Goal: Transaction & Acquisition: Book appointment/travel/reservation

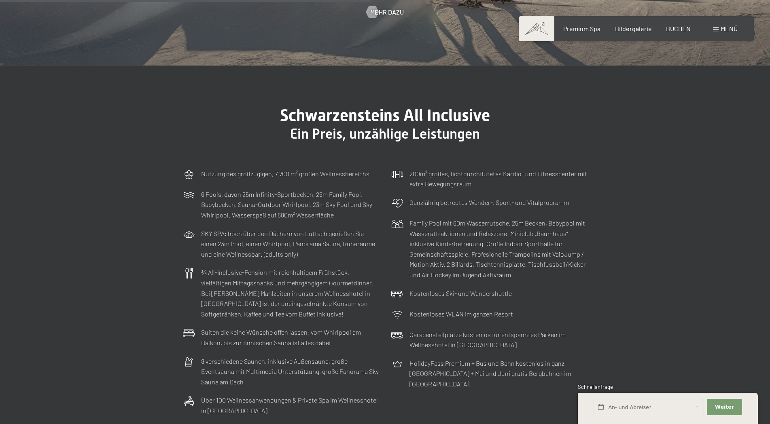
scroll to position [2477, 0]
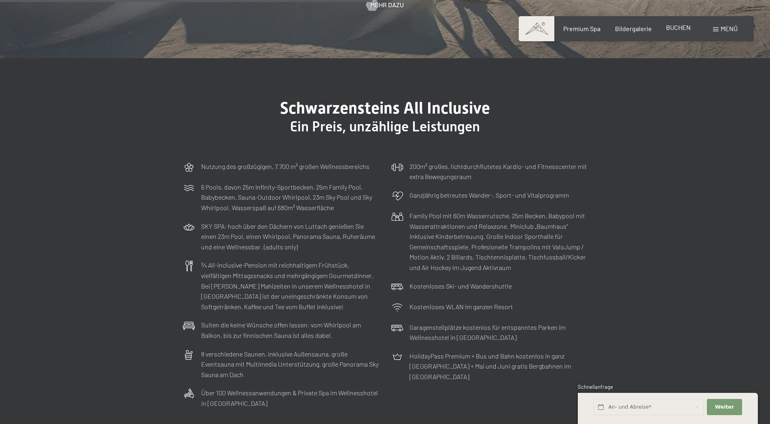
click at [676, 30] on span "BUCHEN" at bounding box center [678, 27] width 25 height 8
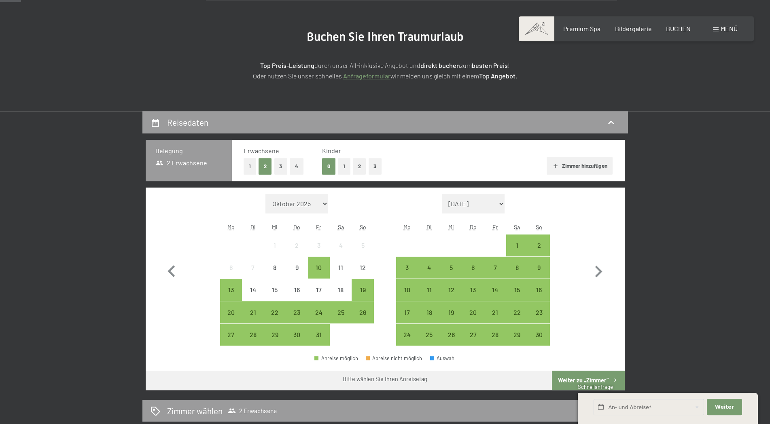
scroll to position [83, 0]
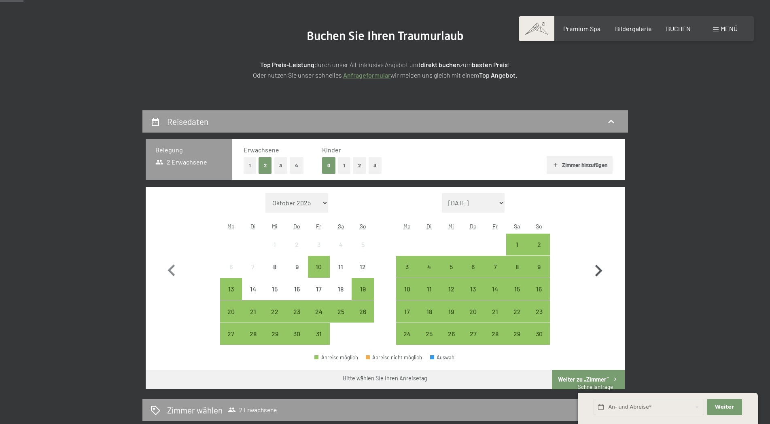
click at [602, 270] on icon "button" at bounding box center [598, 270] width 23 height 23
select select "2025-11-01"
select select "2025-12-01"
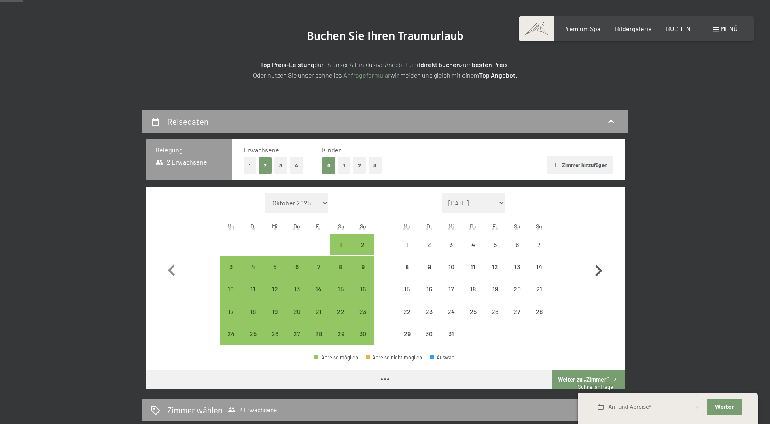
select select "2025-11-01"
select select "2025-12-01"
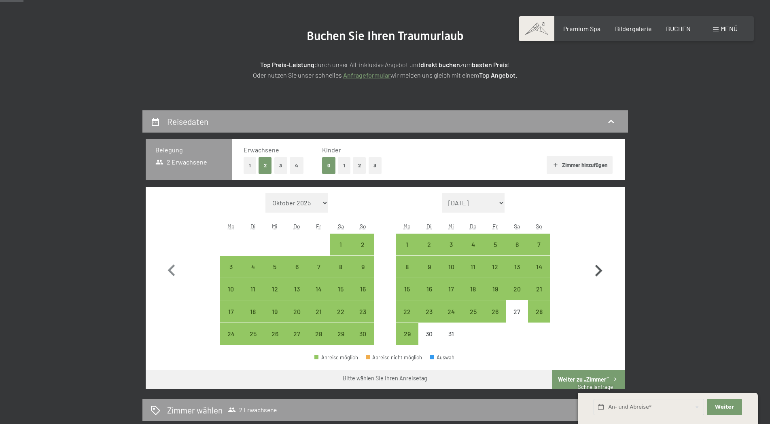
click at [600, 269] on icon "button" at bounding box center [598, 271] width 7 height 12
select select "2025-12-01"
select select "2026-01-01"
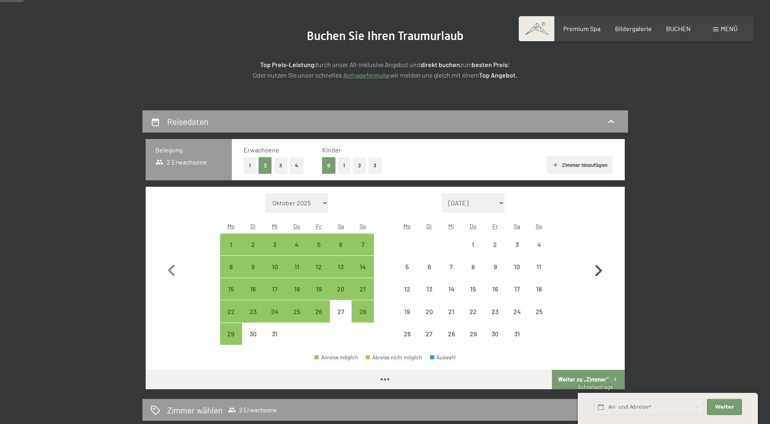
select select "2025-12-01"
select select "2026-01-01"
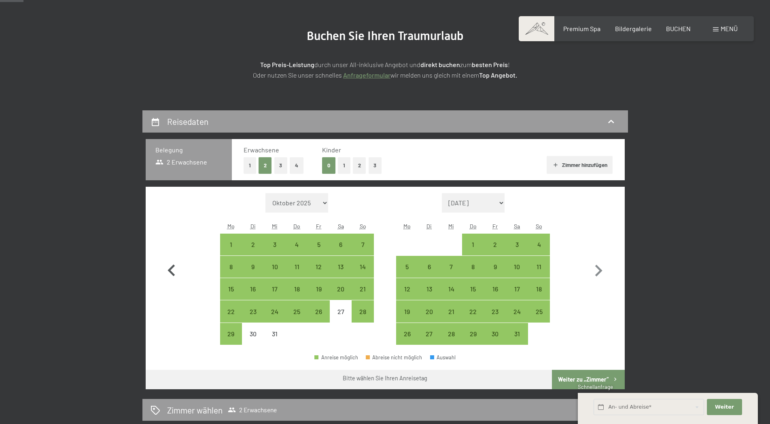
click at [172, 270] on icon "button" at bounding box center [171, 270] width 23 height 23
select select "2025-11-01"
select select "2025-12-01"
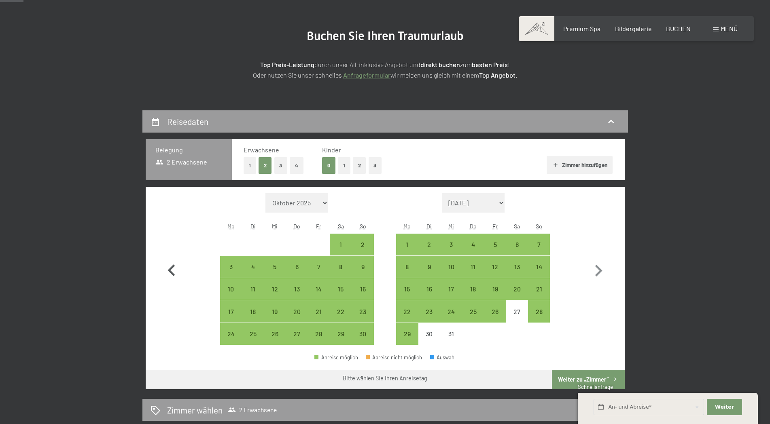
click at [172, 271] on icon "button" at bounding box center [171, 270] width 23 height 23
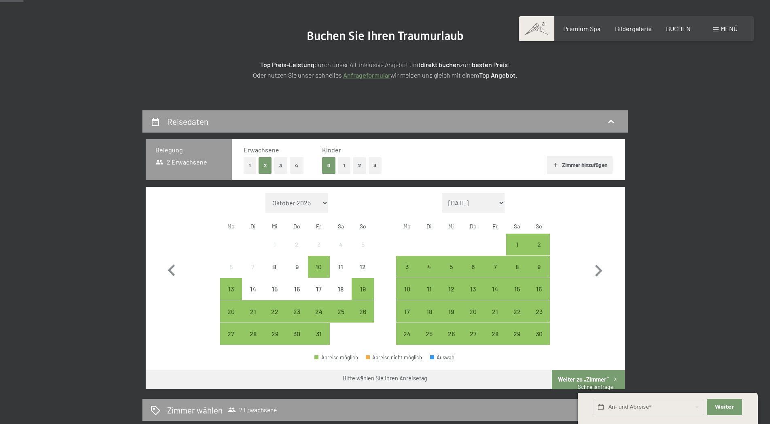
click at [249, 164] on button "1" at bounding box center [250, 165] width 13 height 17
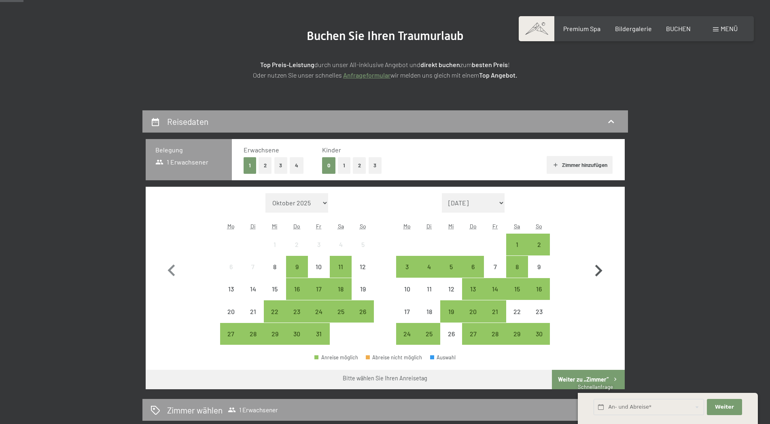
click at [598, 270] on icon "button" at bounding box center [598, 270] width 23 height 23
select select "[DATE]"
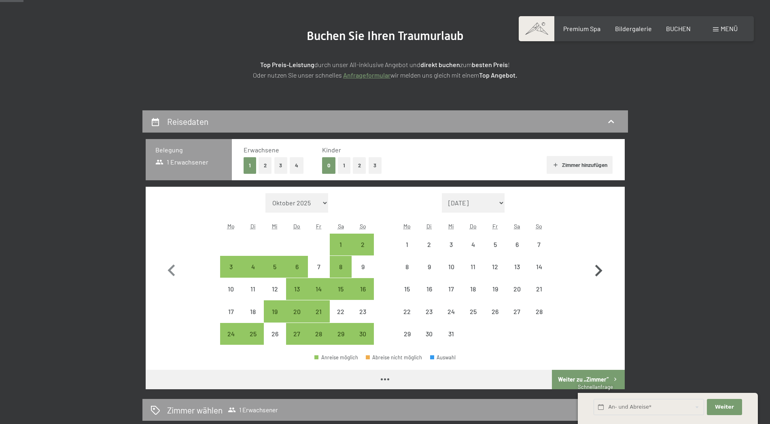
select select "[DATE]"
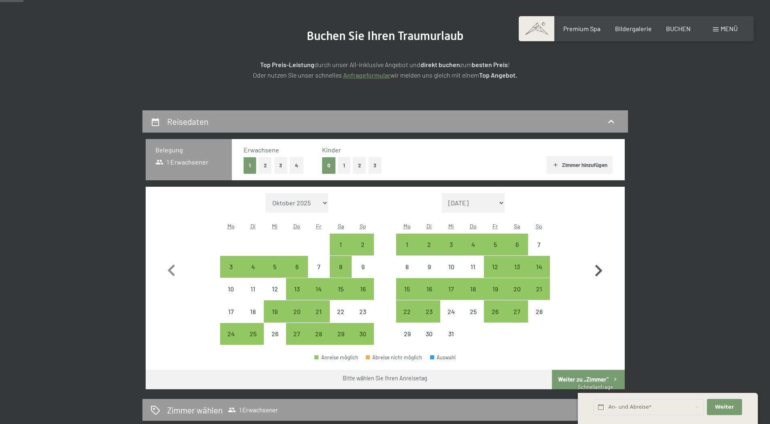
click at [598, 270] on icon "button" at bounding box center [598, 270] width 23 height 23
select select "[DATE]"
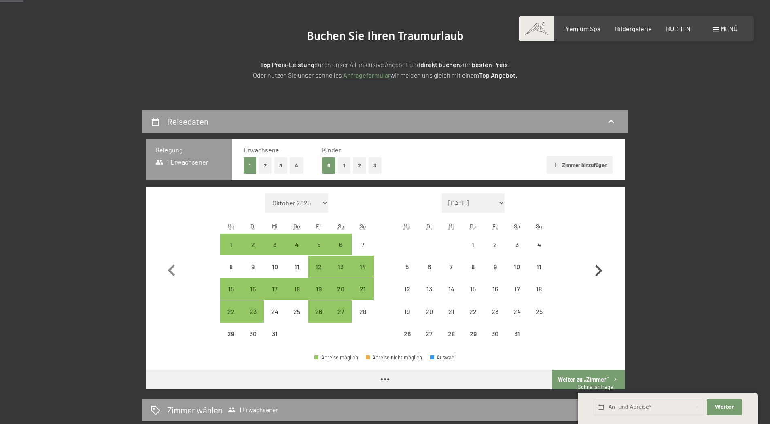
select select "2025-12-01"
select select "2026-01-01"
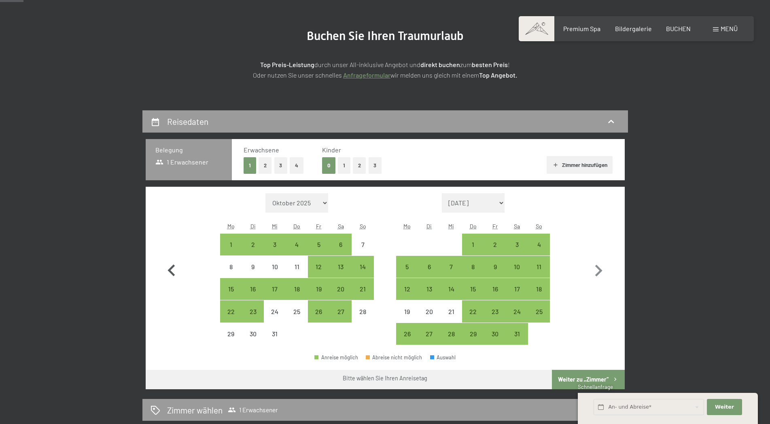
click at [171, 267] on icon "button" at bounding box center [171, 270] width 23 height 23
select select "2025-11-01"
select select "2025-12-01"
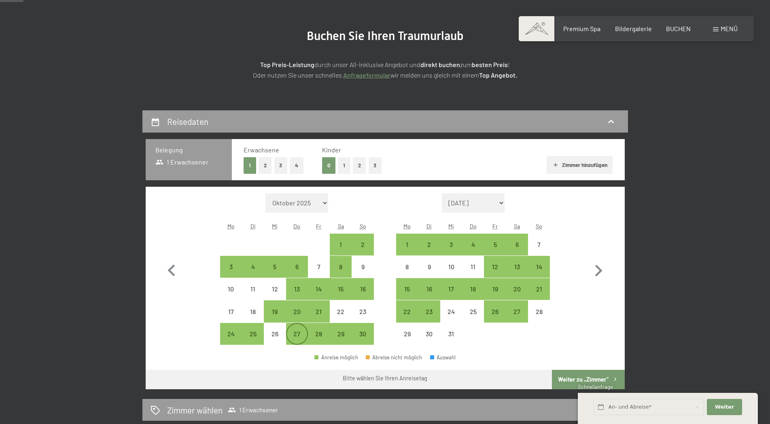
click at [298, 336] on div "27" at bounding box center [297, 341] width 20 height 20
select select "2025-11-01"
select select "2025-12-01"
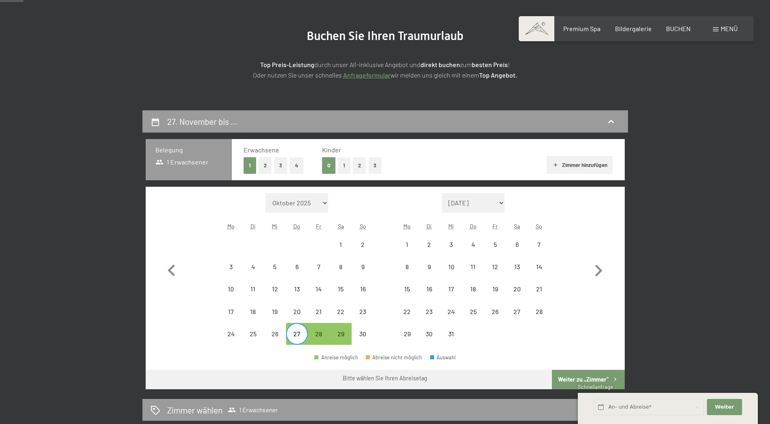
click at [299, 335] on div "27" at bounding box center [297, 341] width 20 height 20
select select "2025-11-01"
select select "2025-12-01"
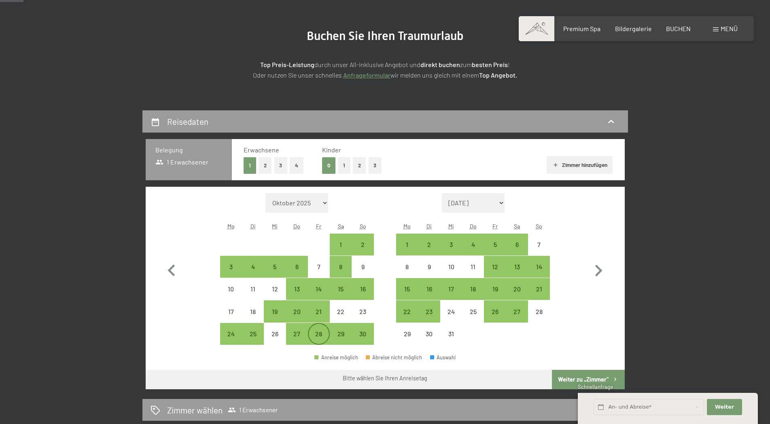
click at [319, 335] on div "28" at bounding box center [319, 341] width 20 height 20
select select "2025-11-01"
select select "2025-12-01"
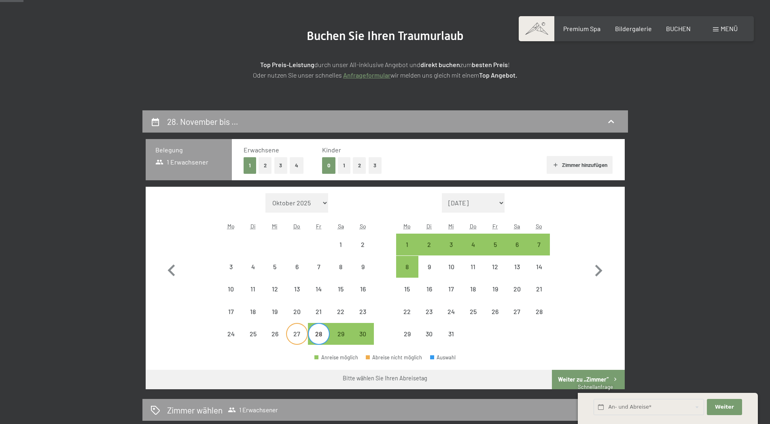
click at [297, 335] on div "27" at bounding box center [297, 341] width 20 height 20
select select "2025-11-01"
select select "2025-12-01"
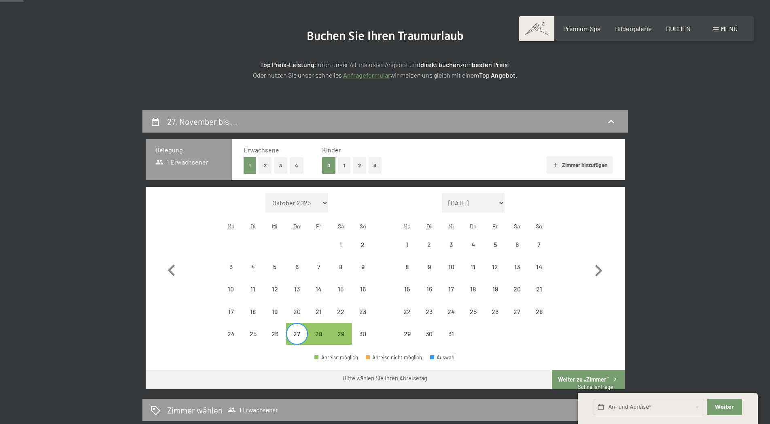
click at [297, 335] on div "27" at bounding box center [297, 341] width 20 height 20
select select "2025-11-01"
select select "2025-12-01"
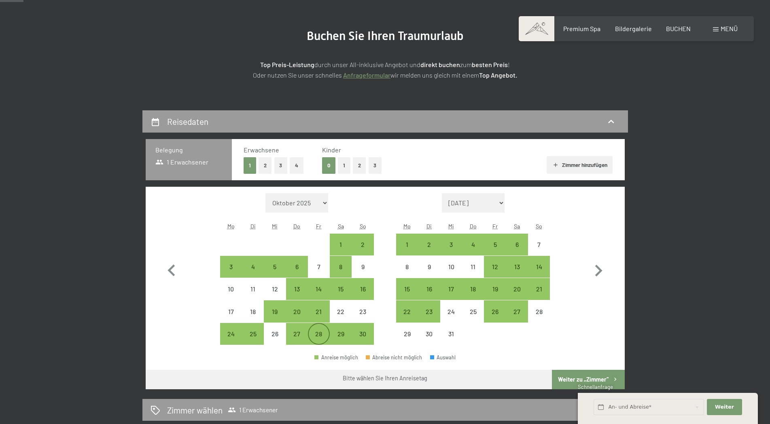
click at [319, 338] on div "28" at bounding box center [319, 341] width 20 height 20
select select "2025-11-01"
select select "2025-12-01"
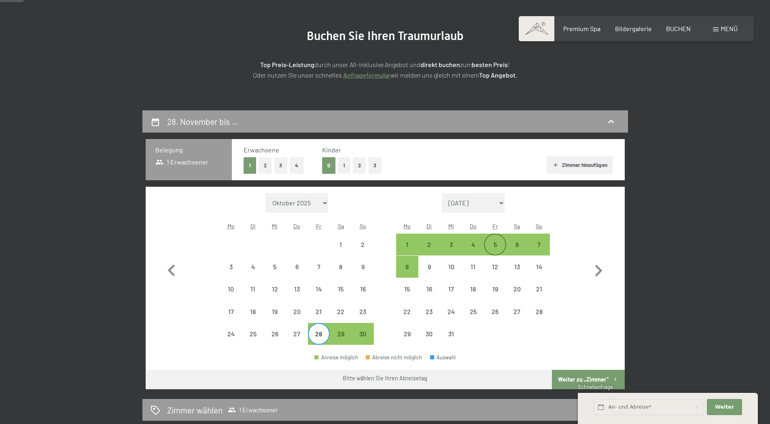
click at [492, 240] on div "5" at bounding box center [495, 245] width 20 height 20
select select "2025-11-01"
select select "2025-12-01"
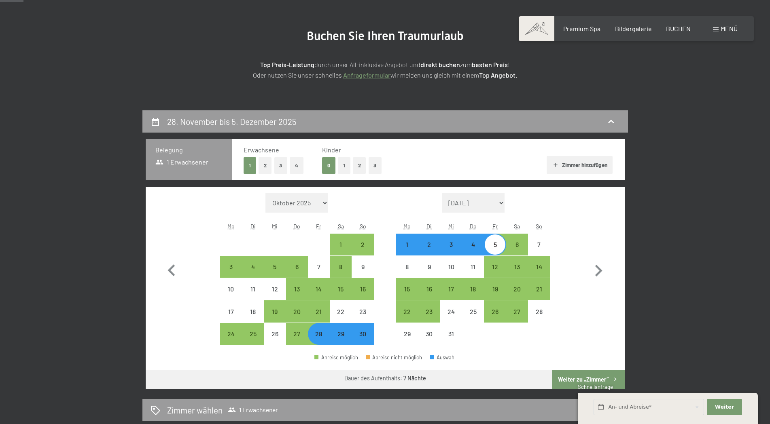
click at [580, 376] on button "Weiter zu „Zimmer“" at bounding box center [588, 379] width 72 height 19
select select "2025-11-01"
select select "2025-12-01"
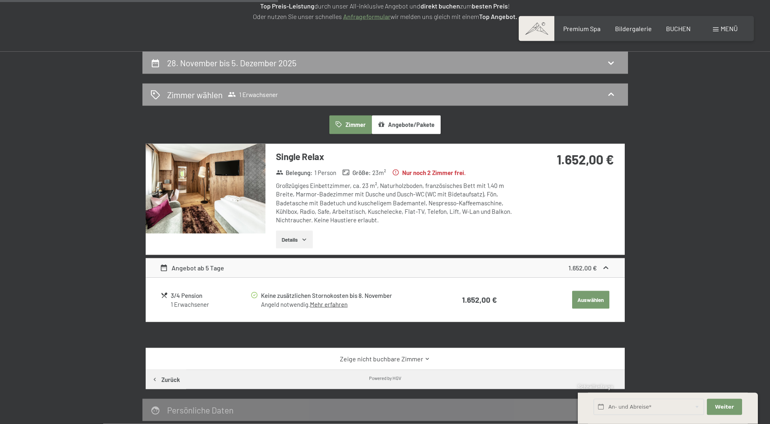
scroll to position [28, 0]
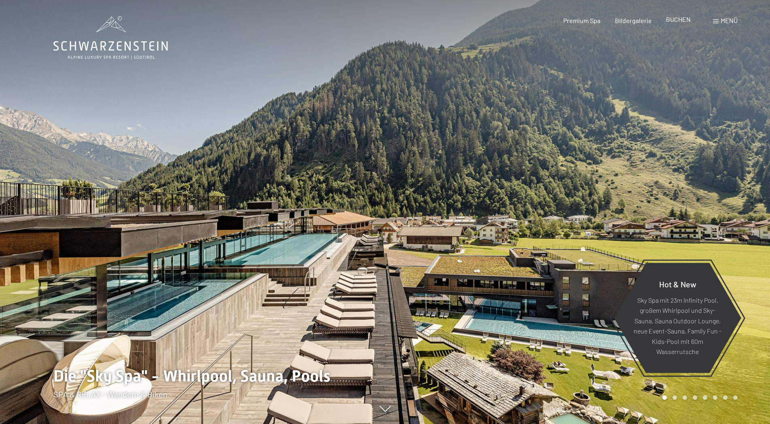
click at [682, 24] on div "Premium Spa Bildergalerie BUCHEN" at bounding box center [620, 20] width 170 height 9
click at [679, 19] on span "BUCHEN" at bounding box center [678, 19] width 25 height 8
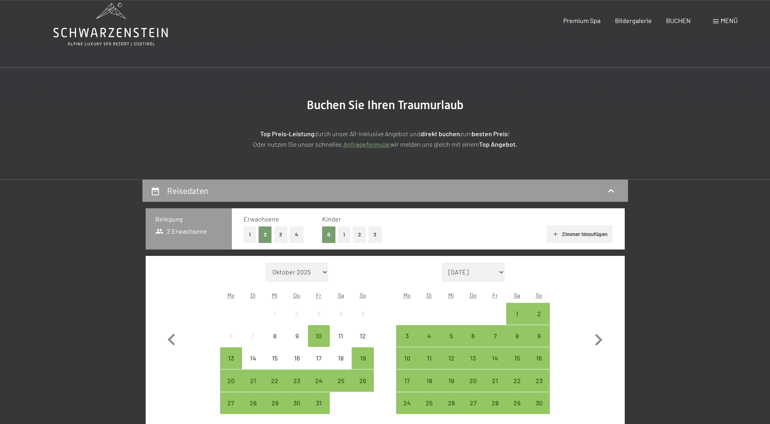
scroll to position [124, 0]
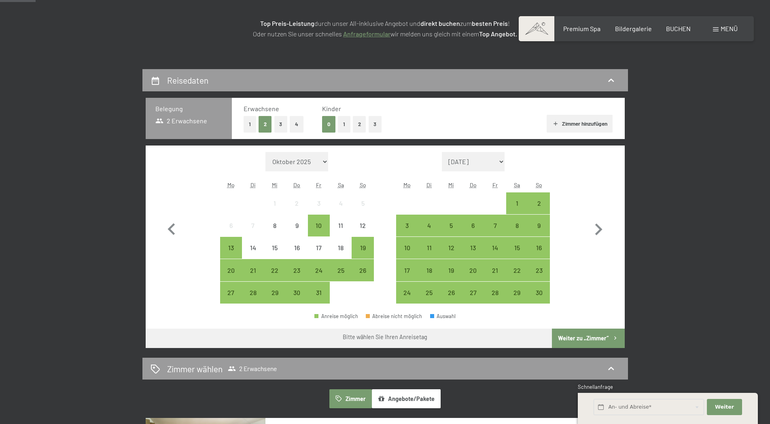
click at [248, 124] on button "1" at bounding box center [250, 124] width 13 height 17
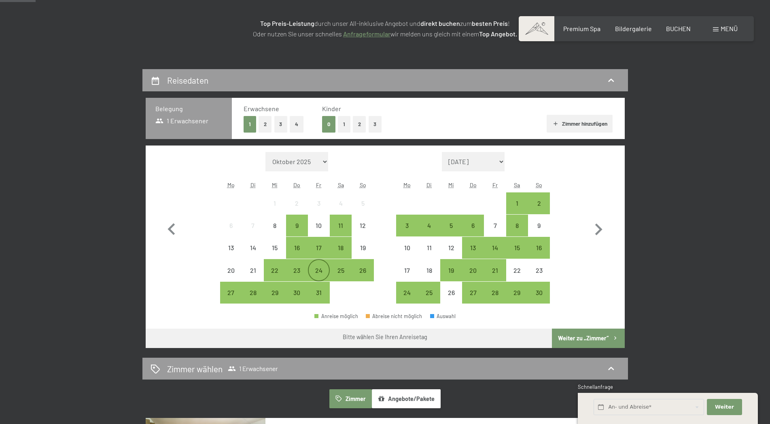
click at [313, 270] on div "24" at bounding box center [319, 277] width 20 height 20
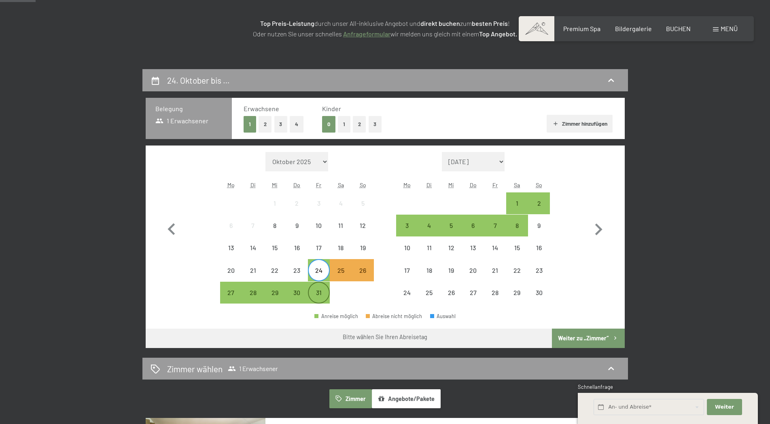
click at [317, 295] on div "31" at bounding box center [319, 300] width 20 height 20
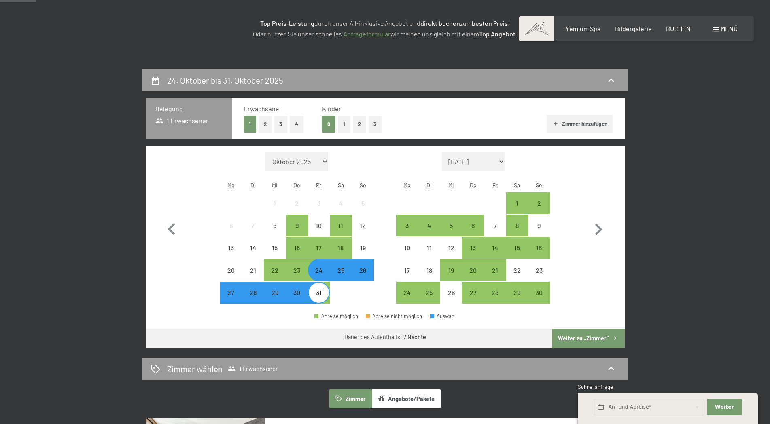
click at [579, 337] on button "Weiter zu „Zimmer“" at bounding box center [588, 338] width 72 height 19
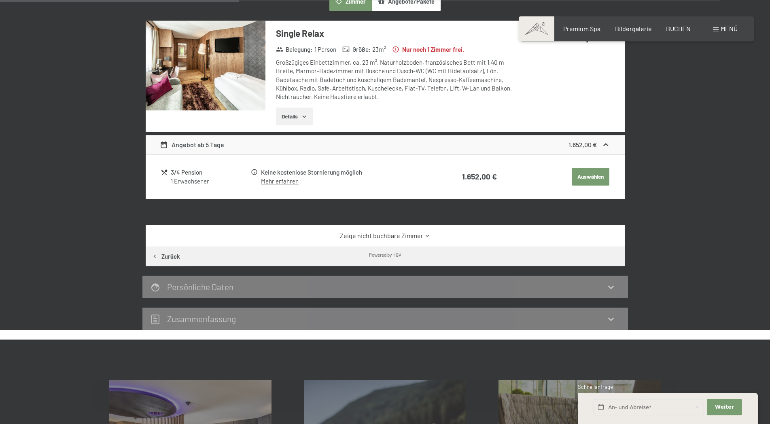
scroll to position [234, 0]
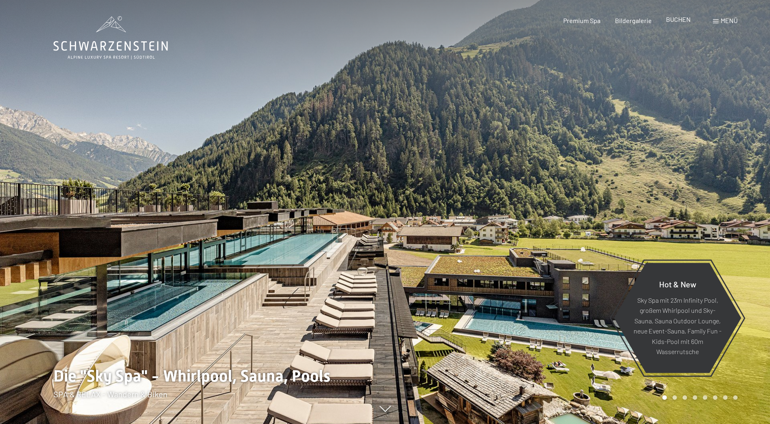
click at [678, 19] on span "BUCHEN" at bounding box center [678, 19] width 25 height 8
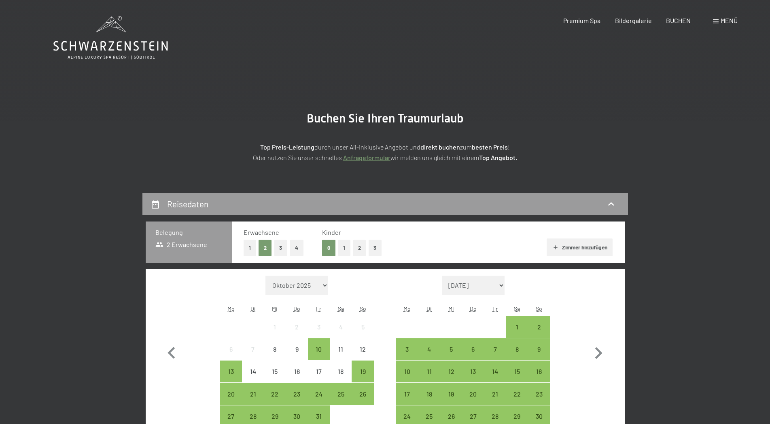
click at [246, 249] on button "1" at bounding box center [250, 248] width 13 height 17
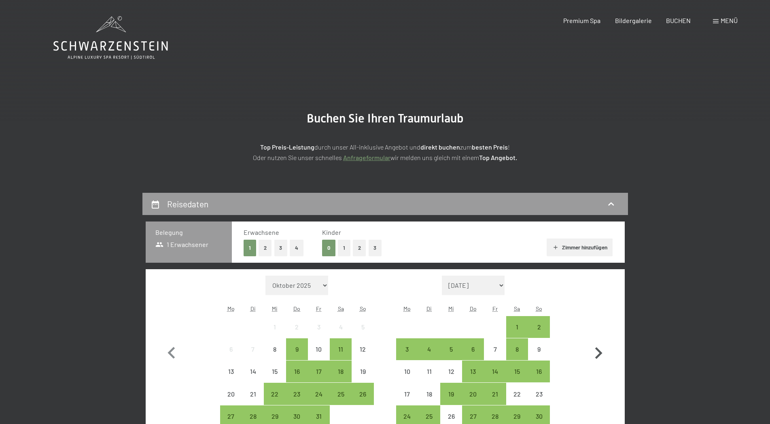
click at [598, 352] on icon "button" at bounding box center [598, 353] width 23 height 23
select select "2025-11-01"
select select "2025-12-01"
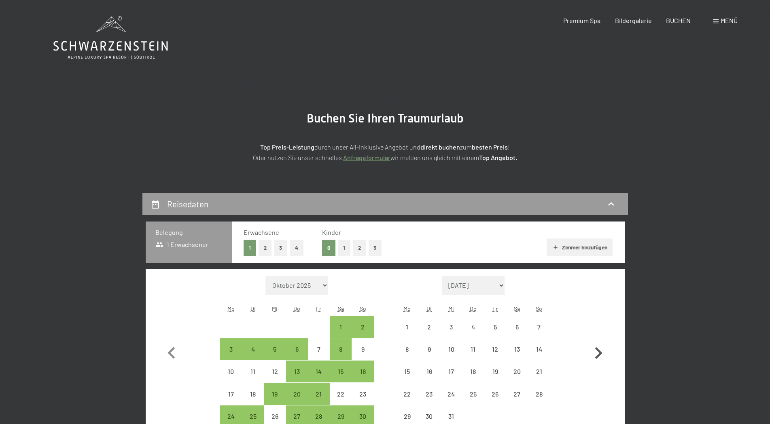
click at [597, 352] on icon "button" at bounding box center [598, 353] width 23 height 23
select select "2025-12-01"
select select "2026-01-01"
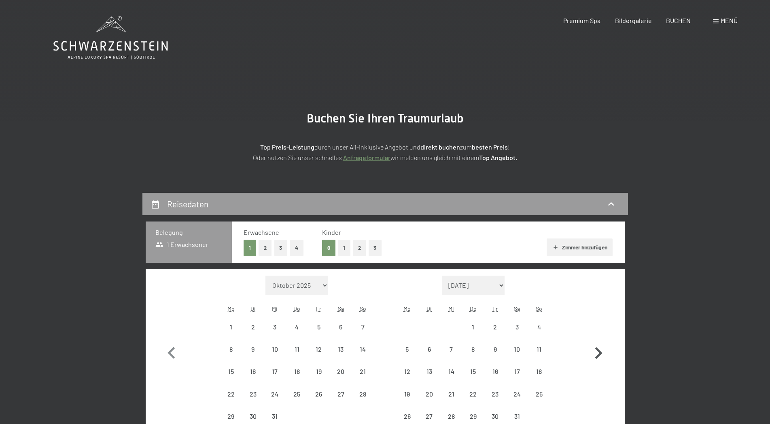
select select "2025-12-01"
select select "2026-01-01"
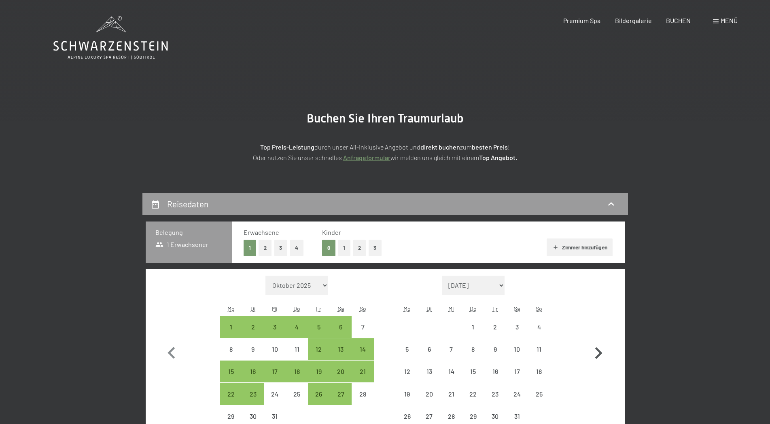
select select "2025-12-01"
select select "2026-01-01"
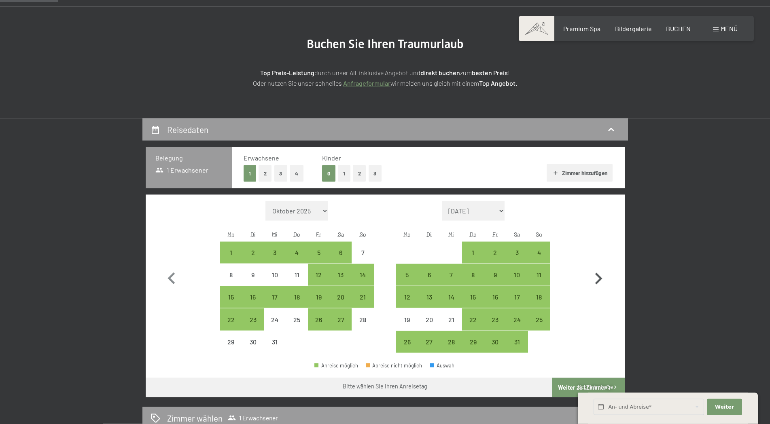
scroll to position [83, 0]
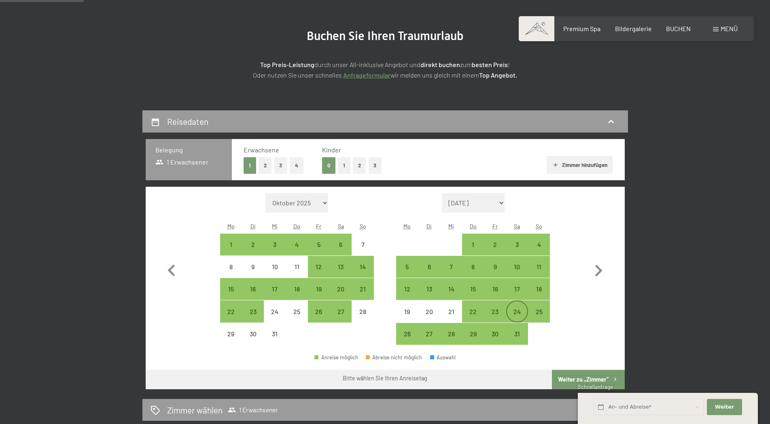
click at [512, 308] on div "24" at bounding box center [517, 311] width 20 height 20
select select "2025-12-01"
select select "2026-01-01"
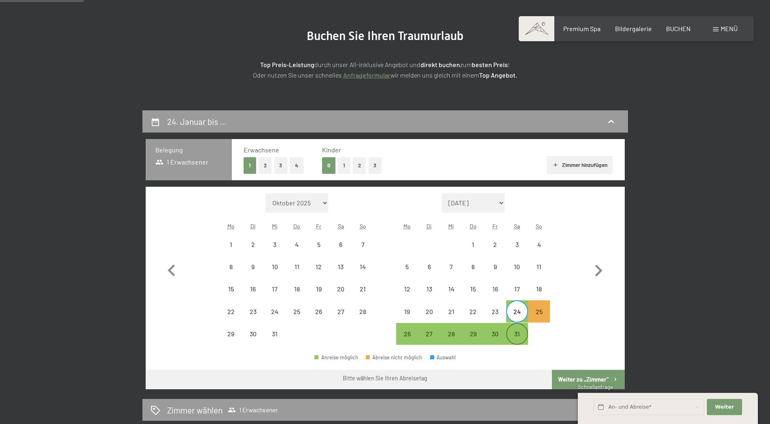
click at [514, 335] on div "31" at bounding box center [517, 341] width 20 height 20
select select "2025-12-01"
select select "2026-01-01"
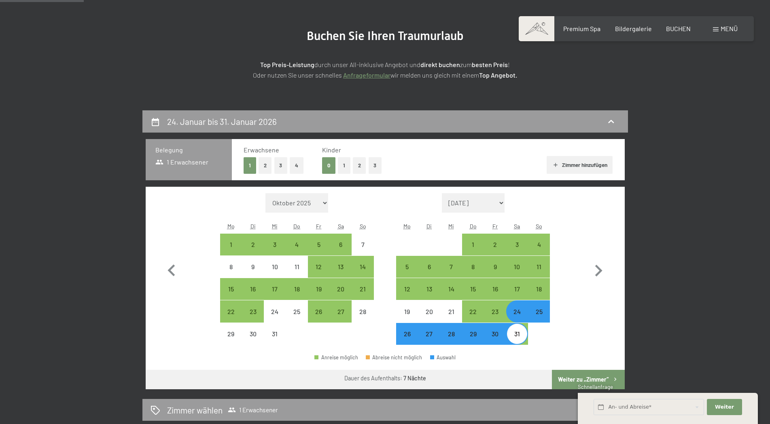
click at [581, 382] on button "Weiter zu „Zimmer“" at bounding box center [588, 379] width 72 height 19
select select "2025-12-01"
select select "2026-01-01"
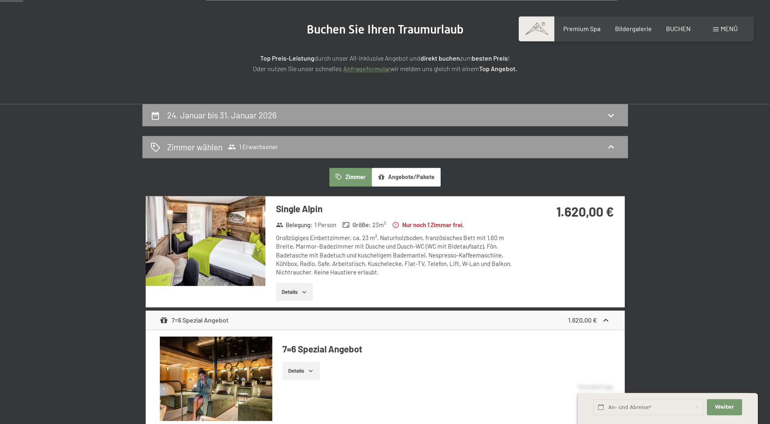
scroll to position [28, 0]
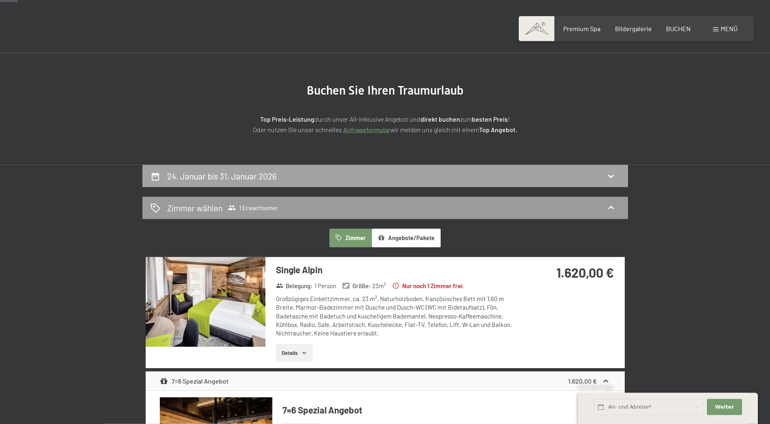
click at [180, 174] on h2 "24. Januar bis 31. Januar 2026" at bounding box center [222, 176] width 110 height 10
select select "2025-12-01"
select select "2026-01-01"
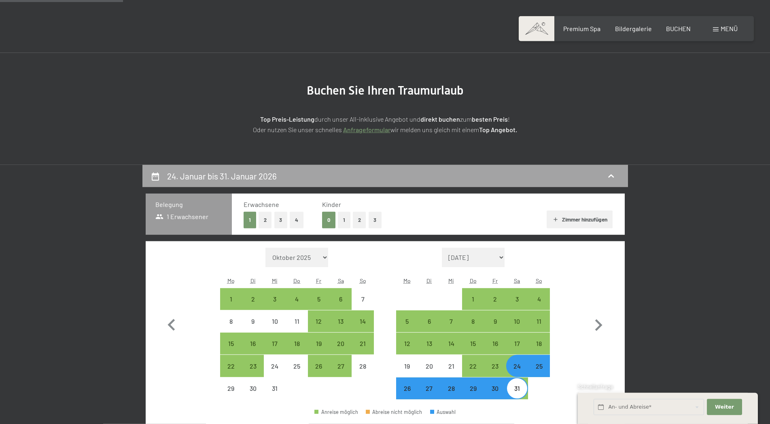
scroll to position [193, 0]
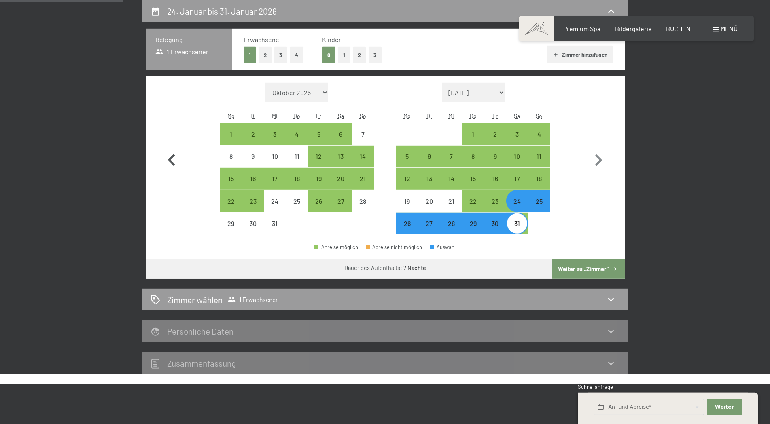
click at [172, 159] on icon "button" at bounding box center [171, 160] width 23 height 23
select select "2025-11-01"
select select "2025-12-01"
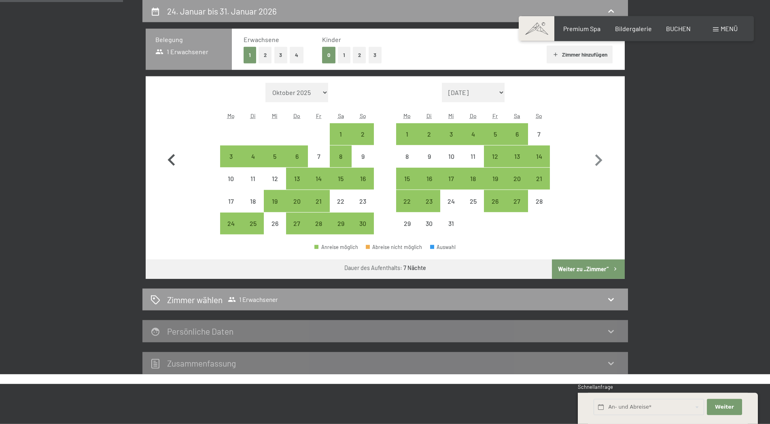
click at [168, 157] on icon "button" at bounding box center [171, 160] width 23 height 23
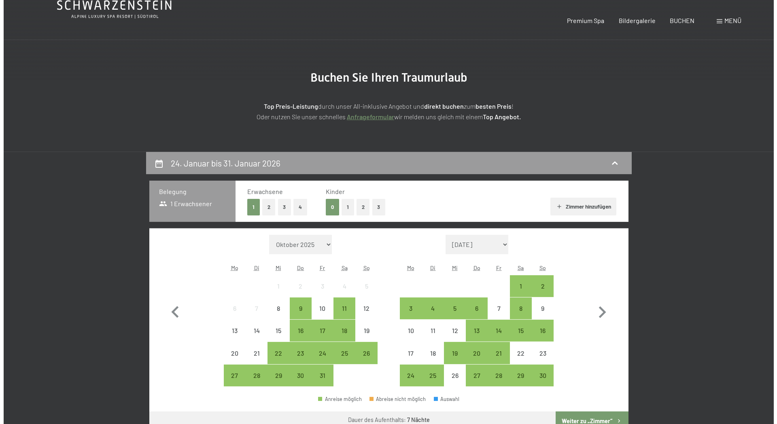
scroll to position [0, 0]
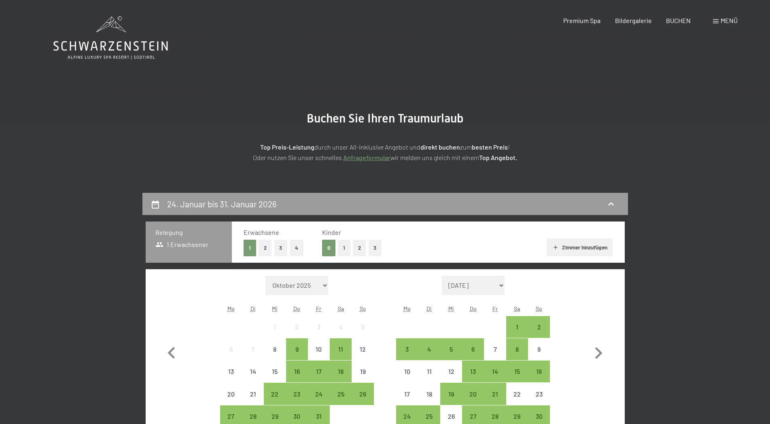
click at [719, 22] on div "Menü" at bounding box center [725, 20] width 25 height 9
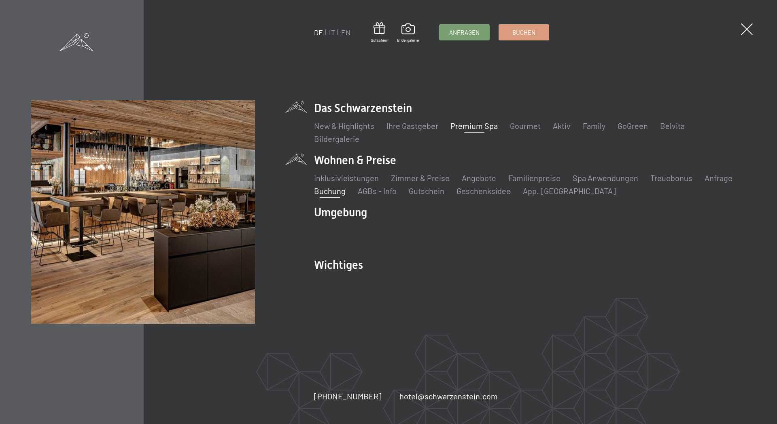
click at [471, 128] on link "Premium Spa" at bounding box center [473, 126] width 47 height 10
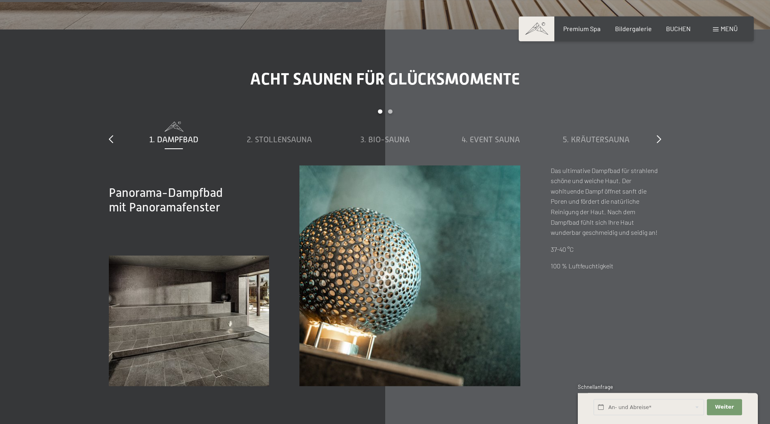
scroll to position [3013, 0]
click at [657, 134] on div at bounding box center [659, 139] width 4 height 11
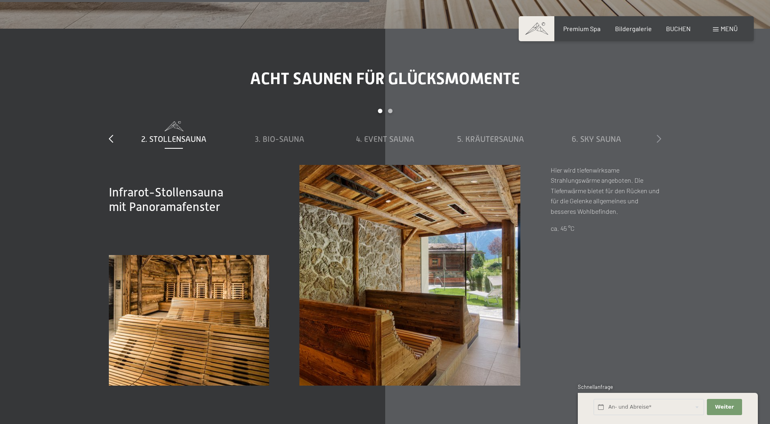
click at [657, 134] on div at bounding box center [659, 139] width 4 height 11
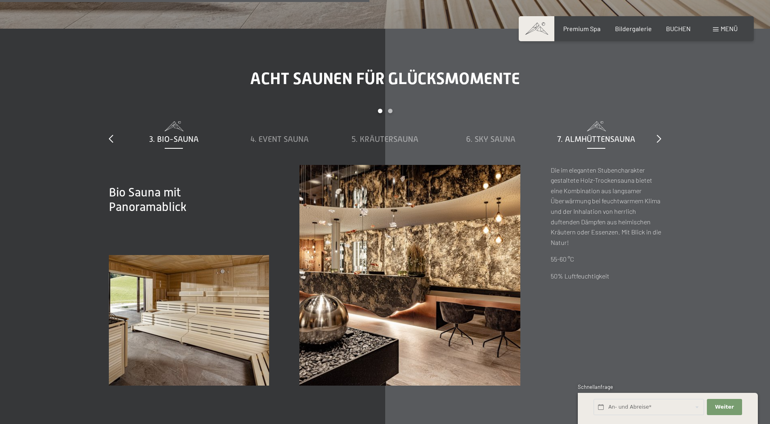
click at [610, 135] on span "7. Almhüttensauna" at bounding box center [596, 139] width 78 height 9
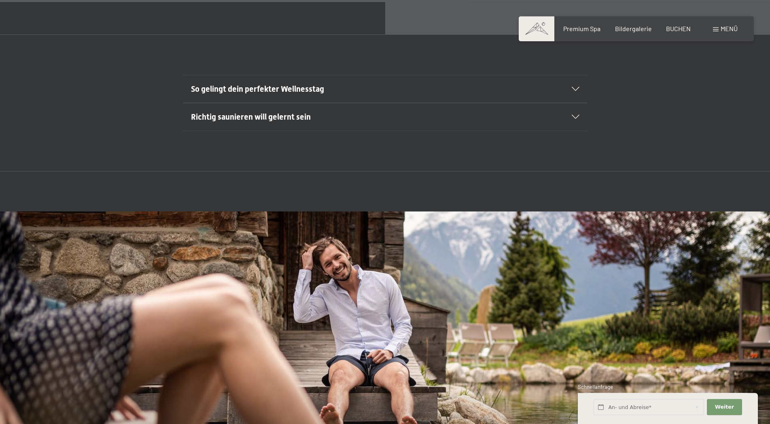
scroll to position [3426, 0]
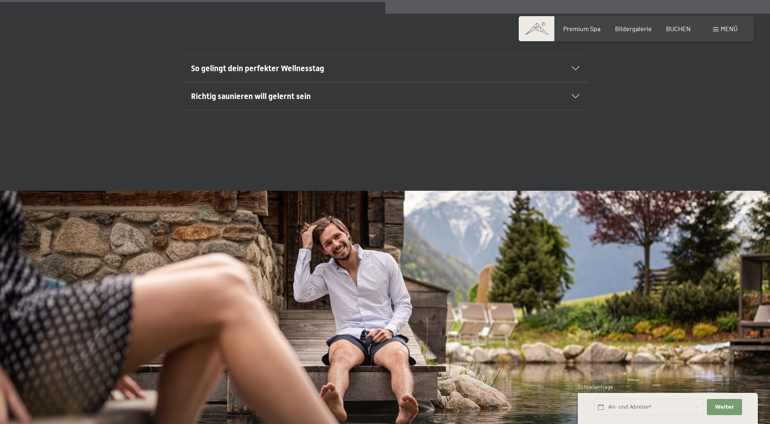
click at [577, 94] on icon at bounding box center [576, 96] width 8 height 4
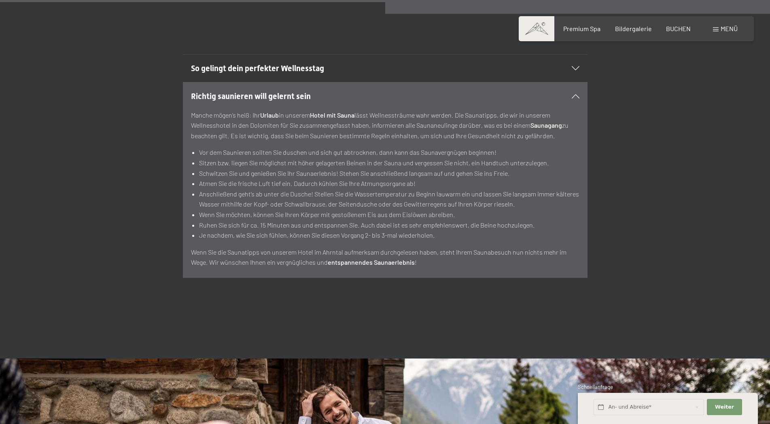
click at [574, 83] on div "Richtig saunieren will gelernt sein" at bounding box center [385, 97] width 388 height 28
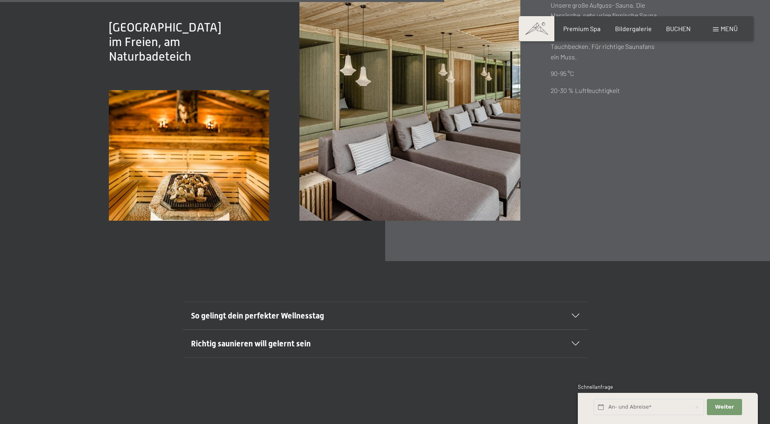
click at [722, 25] on span "Menü" at bounding box center [729, 29] width 17 height 8
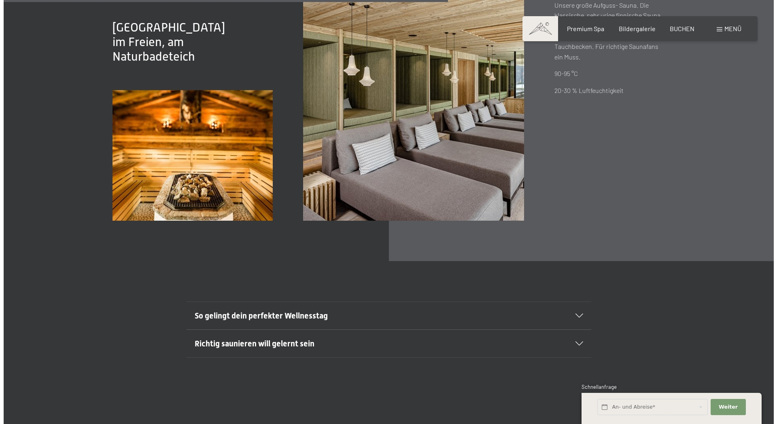
scroll to position [3190, 0]
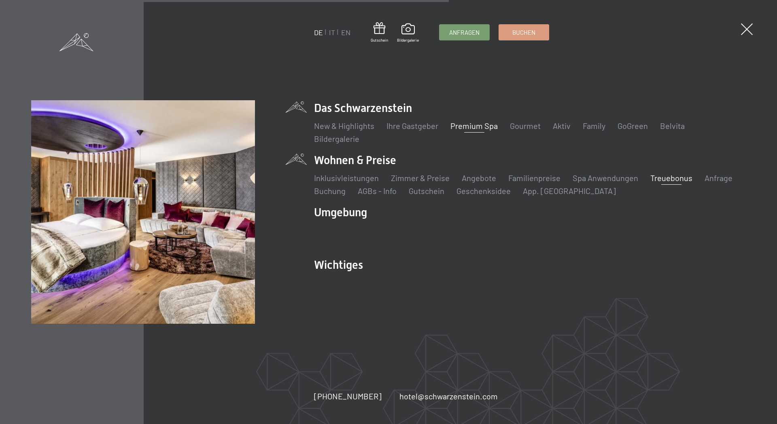
click at [664, 178] on link "Treuebonus" at bounding box center [671, 178] width 42 height 10
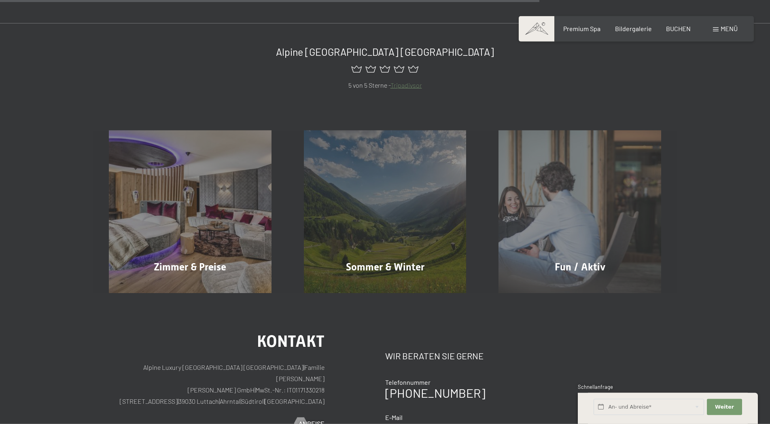
scroll to position [580, 0]
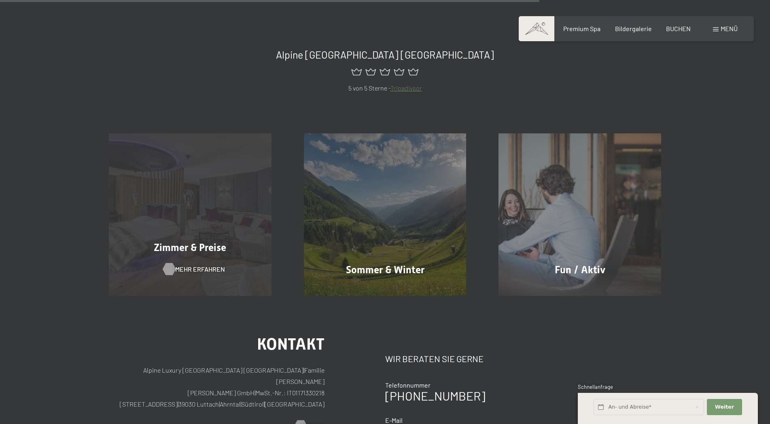
click at [189, 270] on span "Mehr erfahren" at bounding box center [200, 269] width 50 height 9
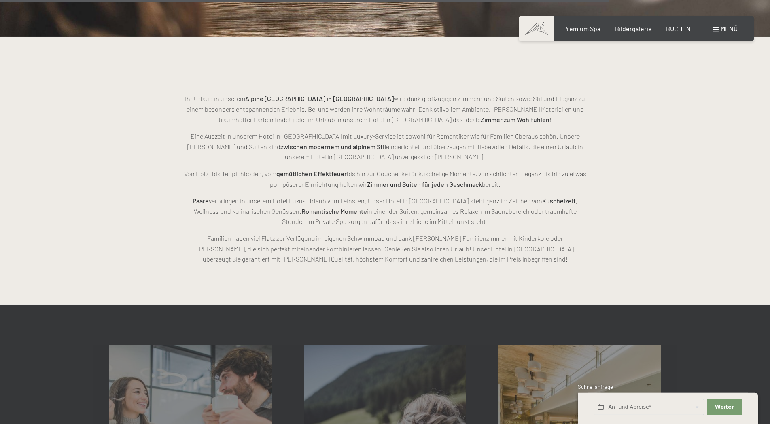
scroll to position [2229, 0]
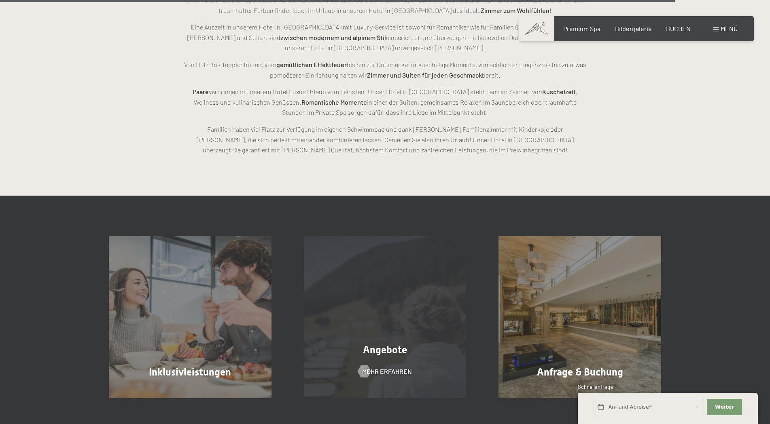
click at [382, 346] on span "Angebote" at bounding box center [385, 350] width 44 height 12
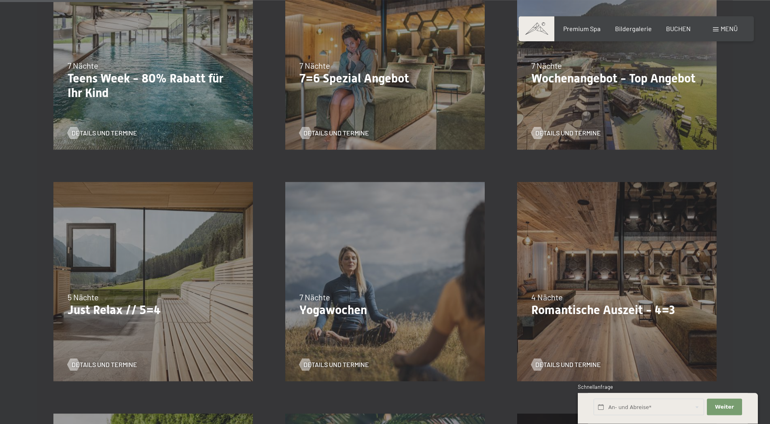
scroll to position [371, 0]
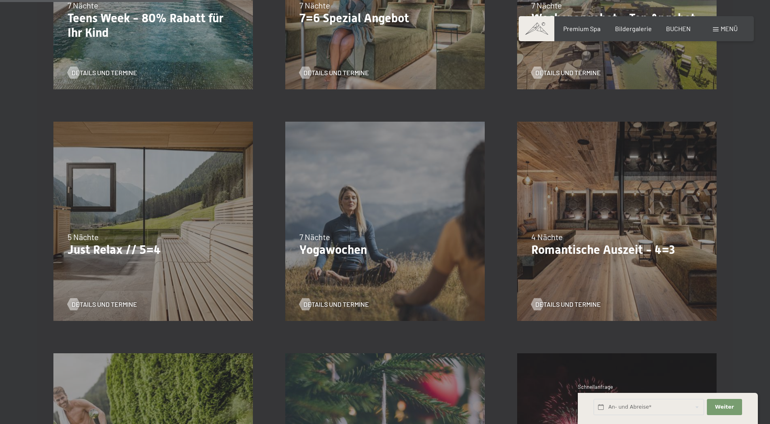
click at [110, 249] on p "Just Relax // 5=4" at bounding box center [153, 250] width 171 height 15
click at [92, 303] on span "Details und Termine" at bounding box center [113, 304] width 66 height 9
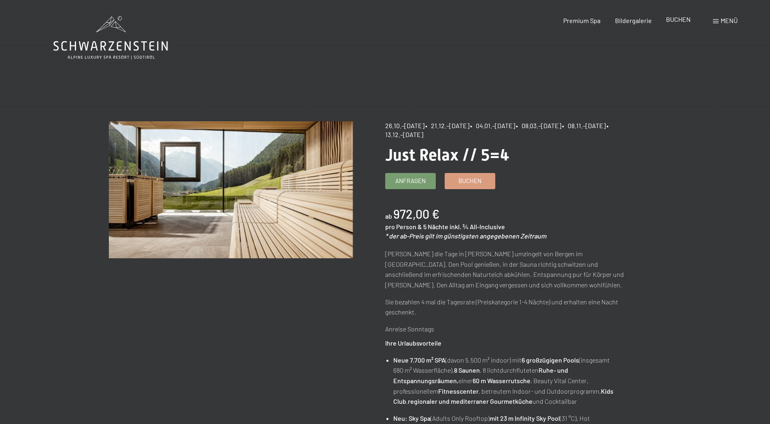
click at [675, 20] on span "BUCHEN" at bounding box center [678, 19] width 25 height 8
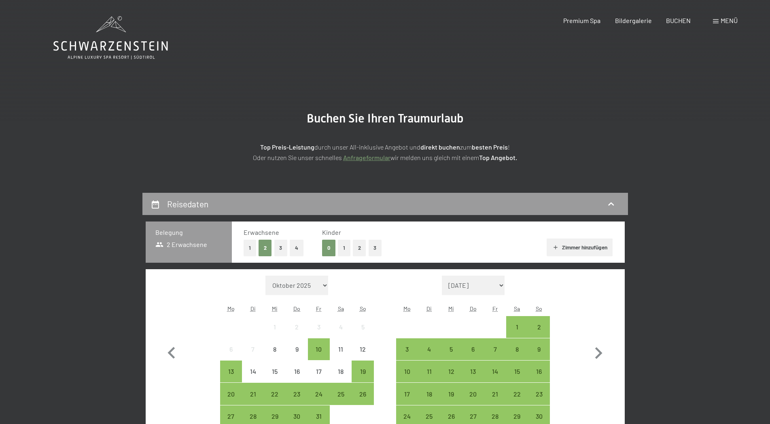
click at [248, 246] on button "1" at bounding box center [250, 248] width 13 height 17
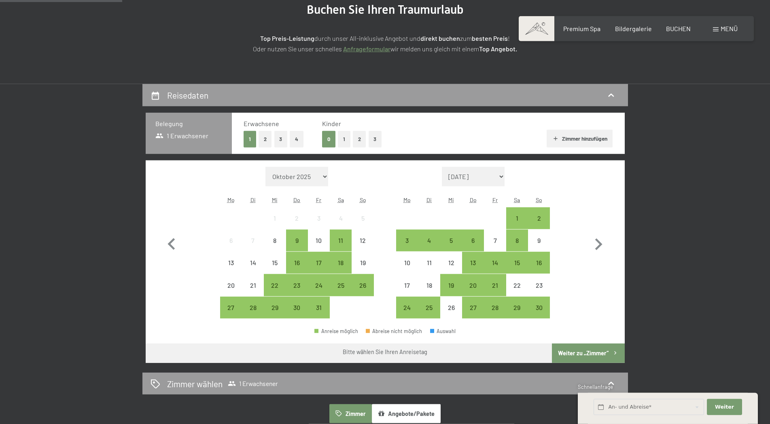
scroll to position [124, 0]
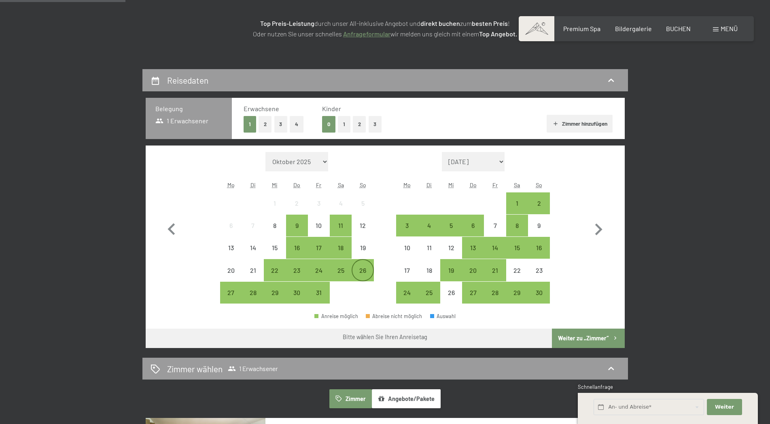
click at [367, 271] on div "26" at bounding box center [362, 277] width 20 height 20
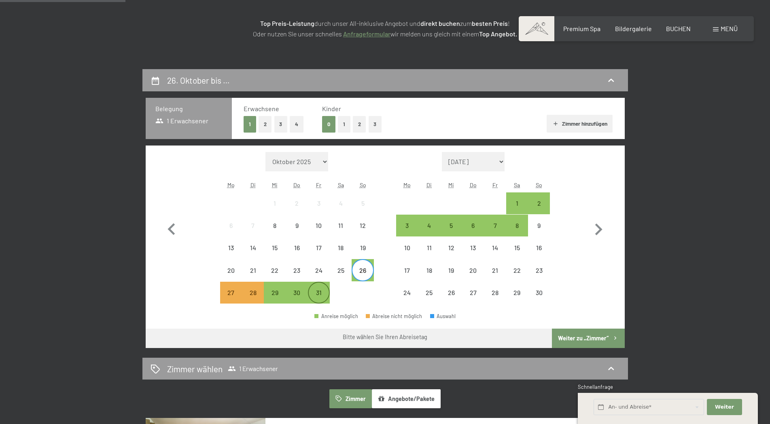
click at [322, 291] on div "31" at bounding box center [319, 300] width 20 height 20
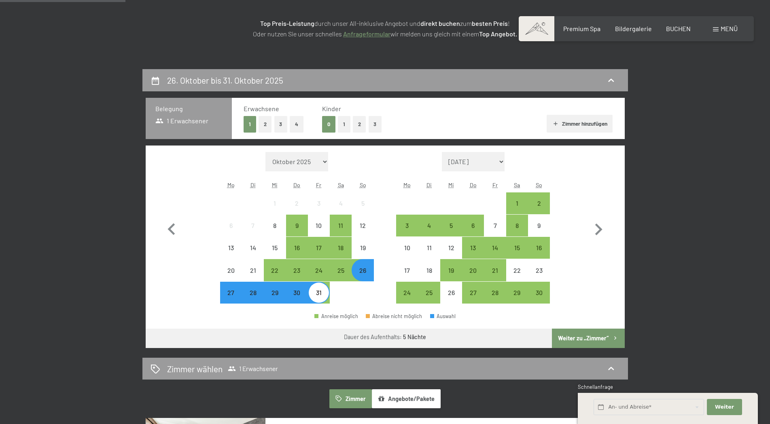
click at [605, 336] on button "Weiter zu „Zimmer“" at bounding box center [588, 338] width 72 height 19
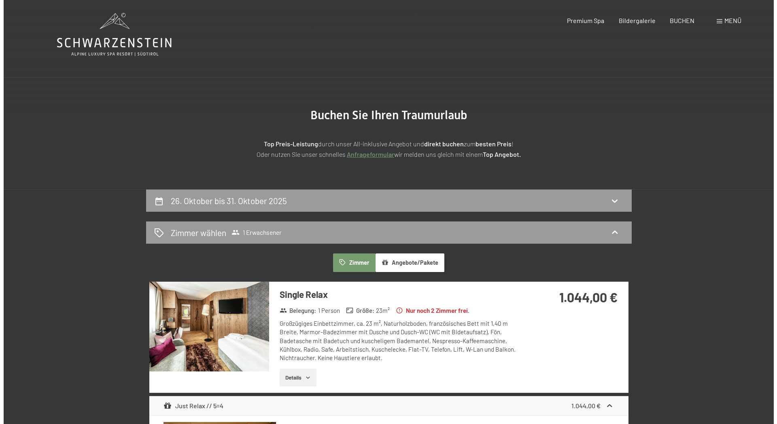
scroll to position [0, 0]
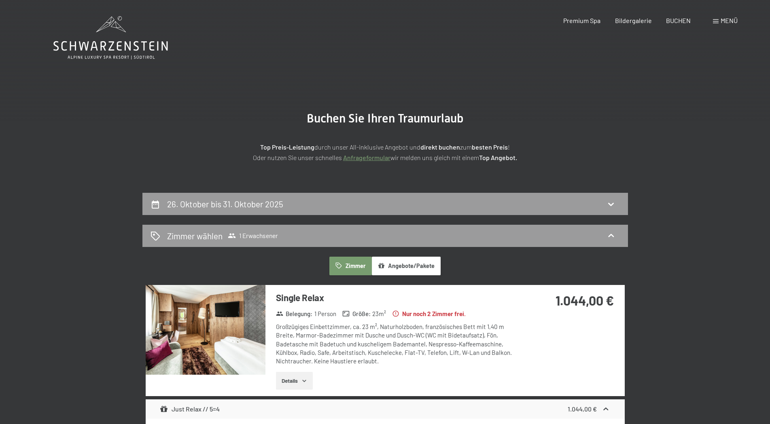
click at [727, 22] on span "Menü" at bounding box center [729, 21] width 17 height 8
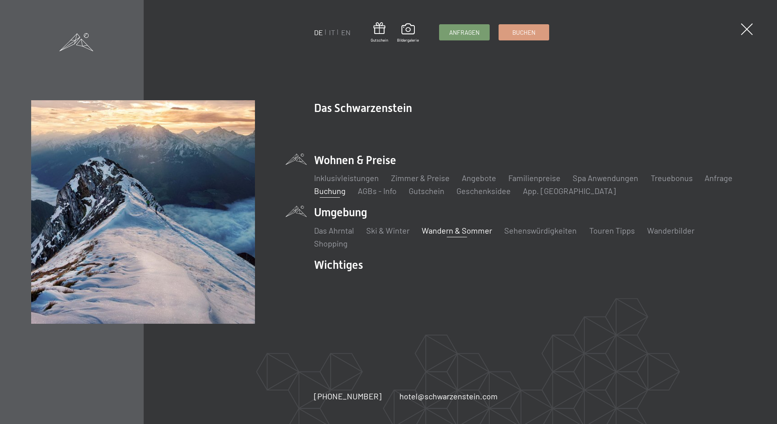
click at [446, 233] on link "Wandern & Sommer" at bounding box center [457, 231] width 70 height 10
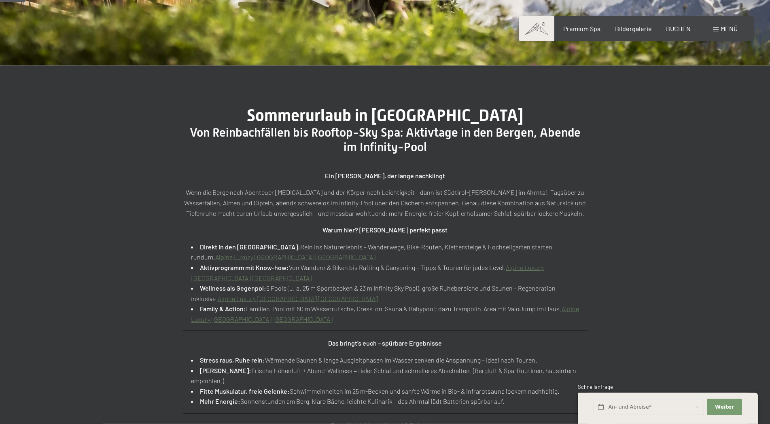
scroll to position [289, 0]
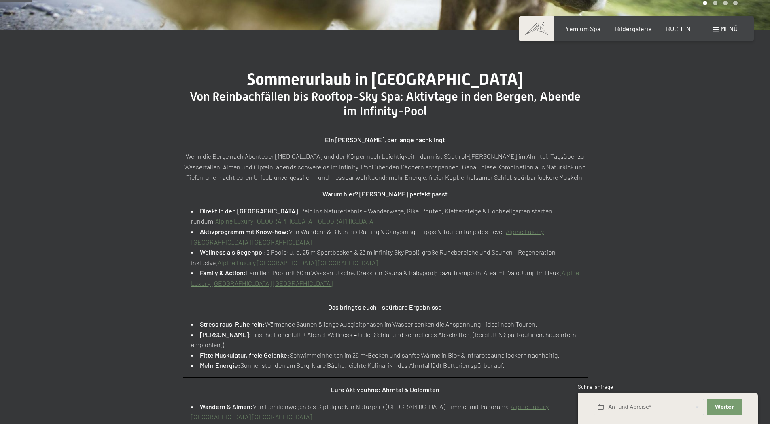
click at [376, 217] on link "Alpine Luxury [GEOGRAPHIC_DATA] [GEOGRAPHIC_DATA]" at bounding box center [295, 221] width 160 height 8
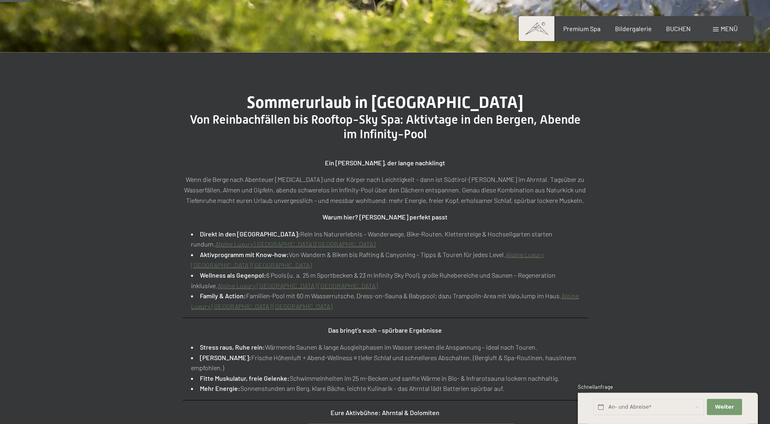
scroll to position [248, 0]
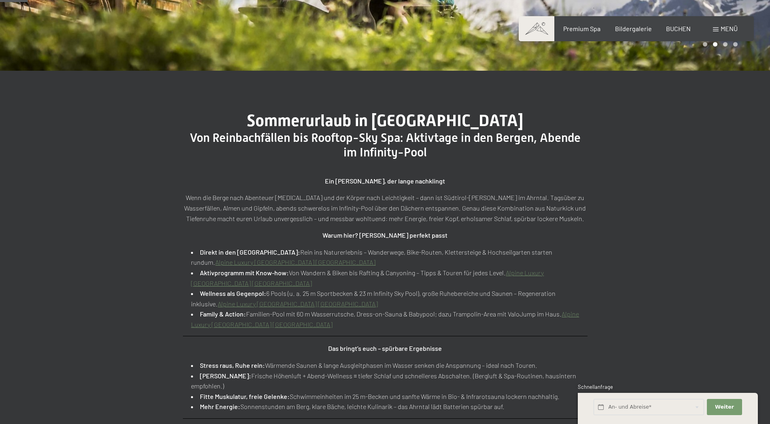
click at [231, 262] on link "Alpine Luxury [GEOGRAPHIC_DATA] [GEOGRAPHIC_DATA]" at bounding box center [295, 263] width 160 height 8
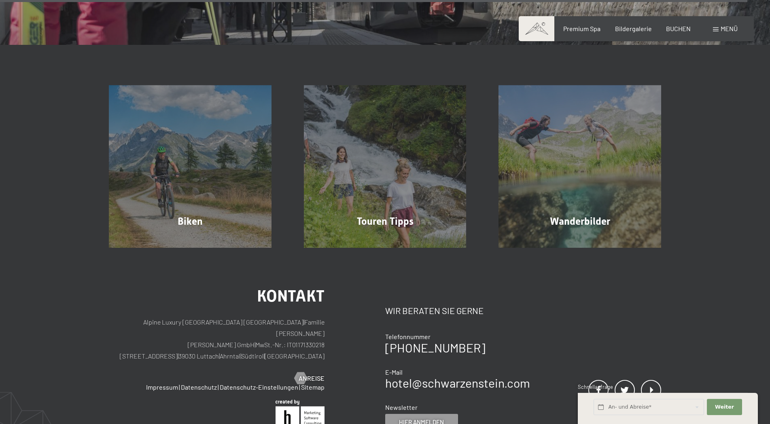
scroll to position [3220, 0]
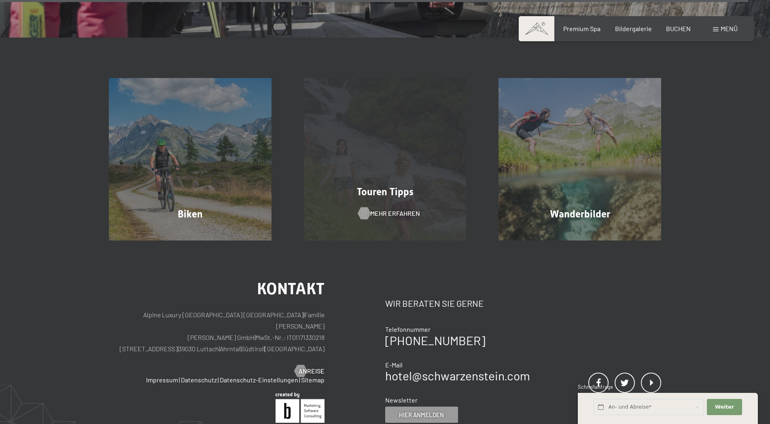
click at [382, 209] on span "Mehr erfahren" at bounding box center [395, 213] width 50 height 9
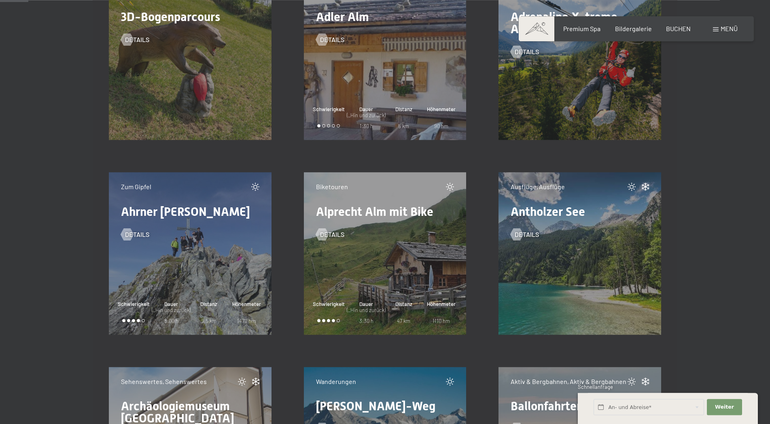
scroll to position [578, 0]
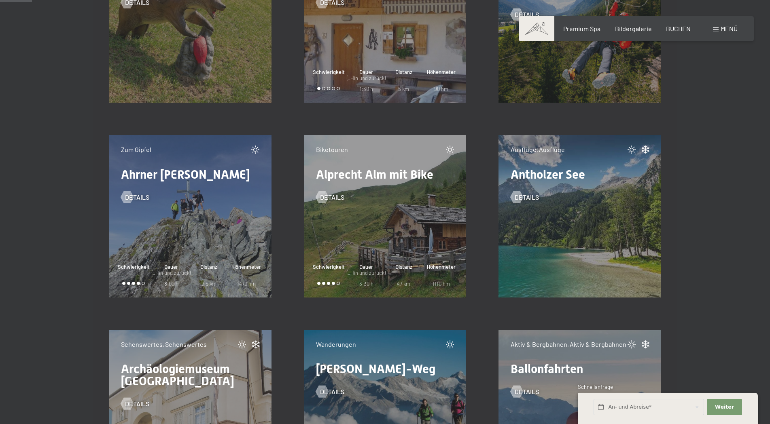
click at [205, 219] on div "Zum Gipfel Ahrner [PERSON_NAME] Details Schwierigkeit [PERSON_NAME] (_Hin und z…" at bounding box center [190, 216] width 163 height 163
click at [134, 196] on span "Details" at bounding box center [145, 197] width 24 height 9
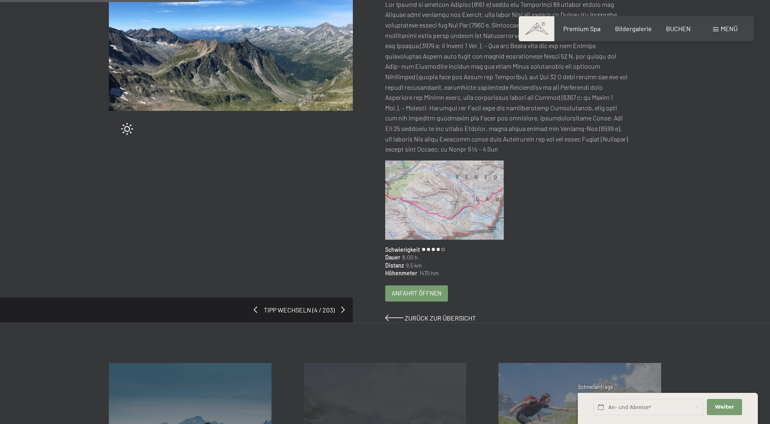
scroll to position [165, 0]
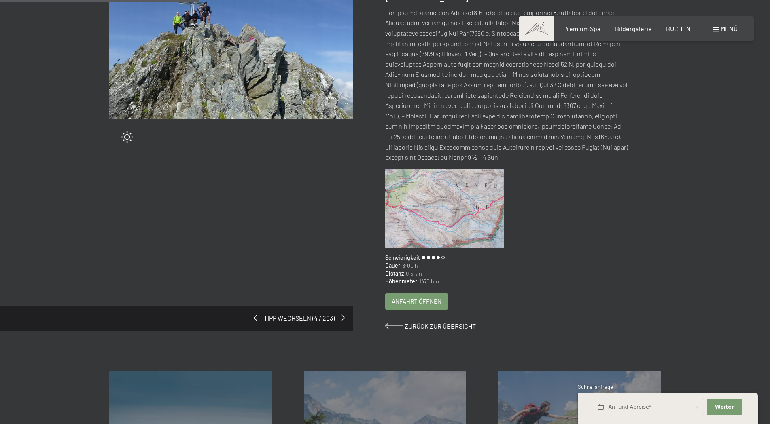
click at [443, 194] on img at bounding box center [444, 208] width 119 height 79
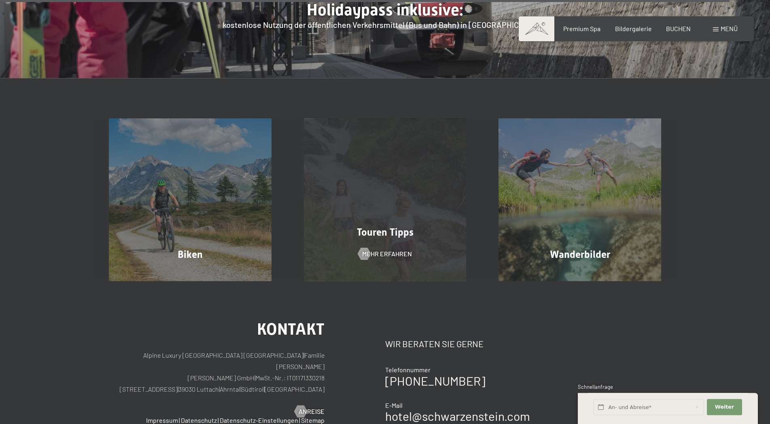
scroll to position [3137, 0]
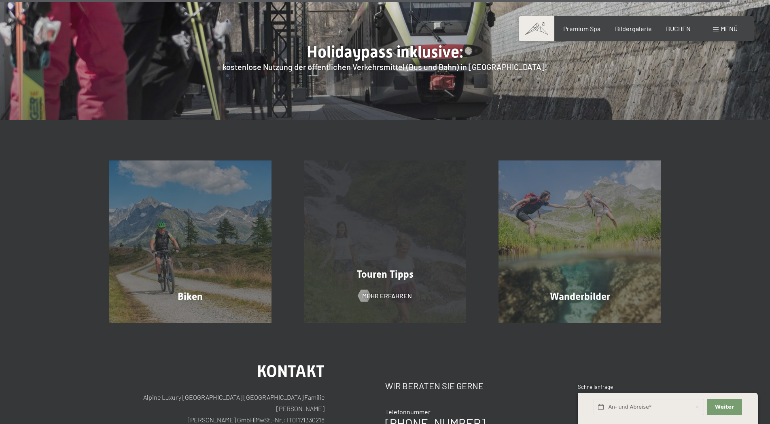
click at [362, 161] on div "Touren Tipps Mehr erfahren" at bounding box center [385, 242] width 195 height 163
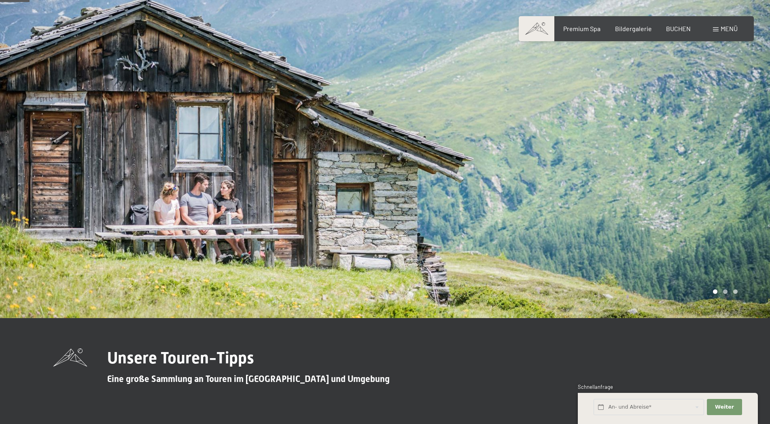
scroll to position [537, 0]
